Goal: Communication & Community: Answer question/provide support

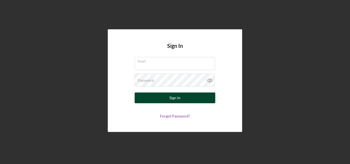
type input "[EMAIL_ADDRESS][DOMAIN_NAME]"
click at [200, 98] on button "Sign In" at bounding box center [175, 97] width 81 height 11
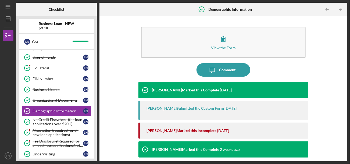
scroll to position [28, 0]
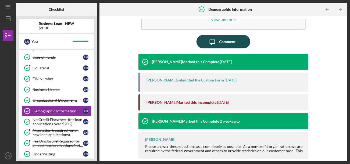
click at [218, 43] on icon "Icon/Message" at bounding box center [212, 41] width 13 height 13
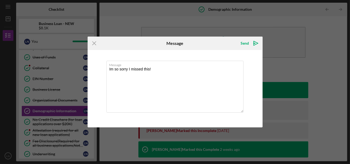
type textarea "Im so sorry I missed this!"
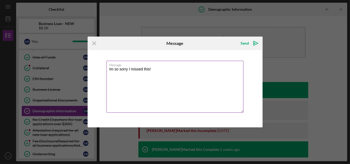
click at [214, 74] on textarea "Im so sorry I missed this!" at bounding box center [174, 87] width 137 height 52
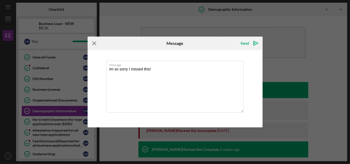
click at [95, 44] on line at bounding box center [93, 43] width 3 height 3
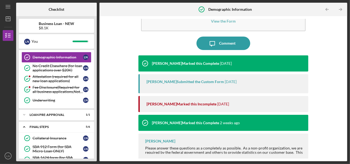
scroll to position [168, 0]
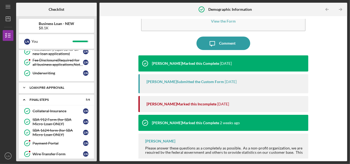
click at [25, 84] on icon "Icon/Expander" at bounding box center [24, 87] width 11 height 11
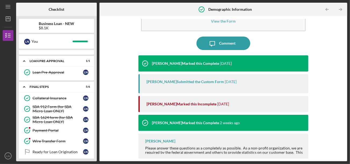
scroll to position [206, 0]
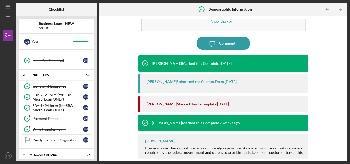
click at [49, 138] on div "Ready for Loan Origination" at bounding box center [58, 140] width 51 height 4
